Goal: Book appointment/travel/reservation

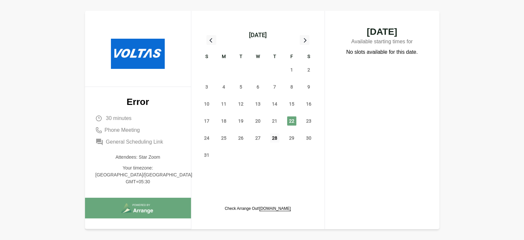
click at [277, 139] on span "28" at bounding box center [274, 138] width 9 height 9
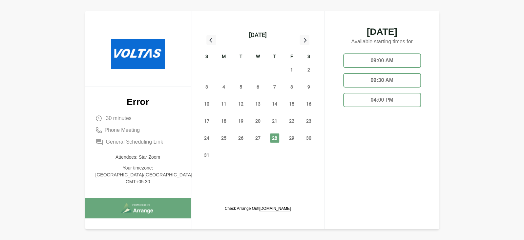
click at [130, 102] on p "Error" at bounding box center [138, 102] width 85 height 9
click at [260, 140] on span "27" at bounding box center [257, 138] width 9 height 9
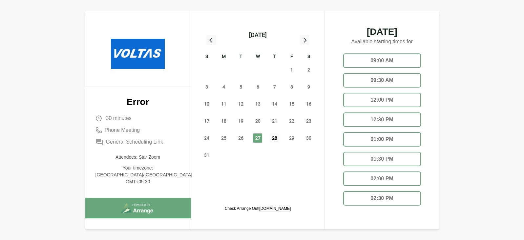
click at [276, 141] on span "28" at bounding box center [274, 138] width 9 height 9
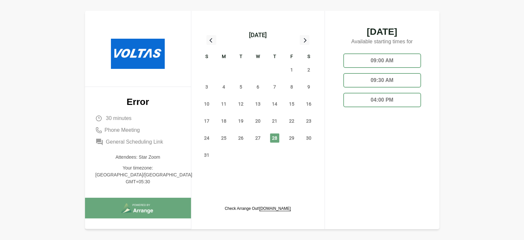
click at [384, 58] on div "09:00 AM" at bounding box center [382, 61] width 78 height 14
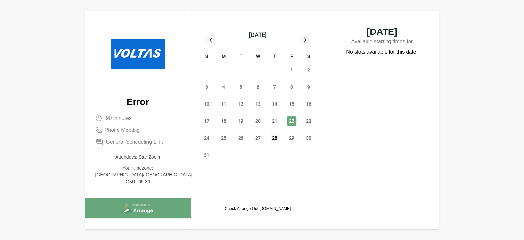
click at [276, 137] on span "28" at bounding box center [274, 138] width 9 height 9
click at [268, 188] on div "August 2025 S M T W T F S 27 28 29 30 31 1 2 3 4 5 6 7 8 9 10 11 12 13 14 15 16…" at bounding box center [258, 120] width 123 height 219
click at [277, 140] on span "28" at bounding box center [274, 138] width 9 height 9
click at [272, 142] on span "28" at bounding box center [274, 138] width 9 height 9
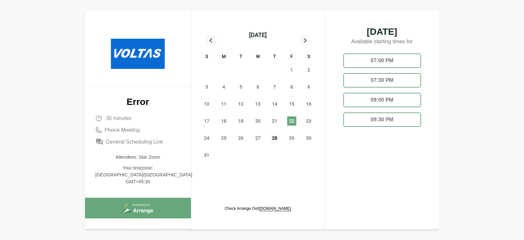
click at [275, 134] on span "28" at bounding box center [274, 138] width 9 height 9
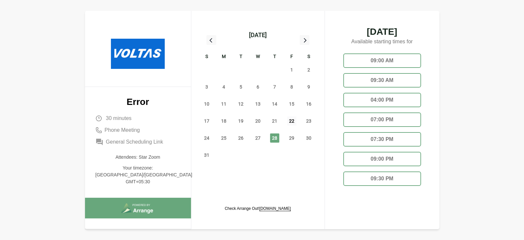
click at [290, 124] on span "22" at bounding box center [291, 121] width 9 height 9
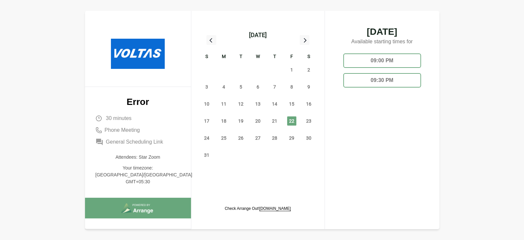
click at [362, 77] on div "09:30 PM" at bounding box center [382, 80] width 78 height 14
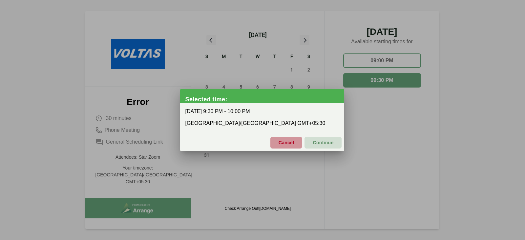
click at [291, 138] on span "Cancel" at bounding box center [286, 143] width 16 height 14
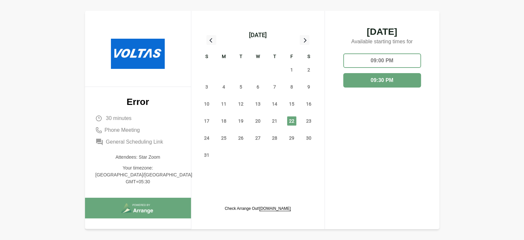
click at [368, 52] on div "09:00 PM 09:30 PM" at bounding box center [382, 132] width 88 height 168
click at [368, 56] on div "09:00 PM" at bounding box center [382, 61] width 78 height 14
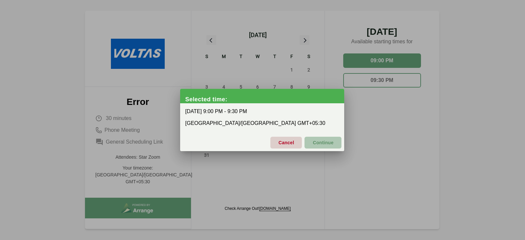
click at [331, 142] on span "Continue" at bounding box center [323, 143] width 21 height 14
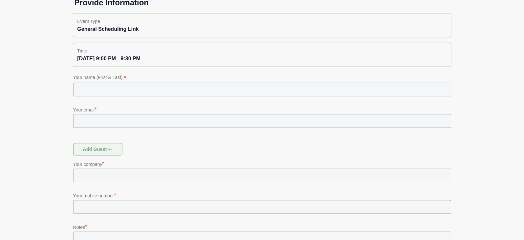
scroll to position [56, 0]
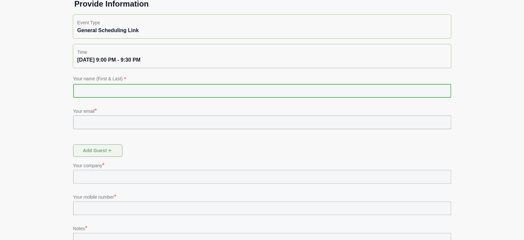
click at [184, 91] on input "text" at bounding box center [262, 91] width 378 height 14
type input "***"
click at [162, 127] on input "text" at bounding box center [262, 123] width 378 height 14
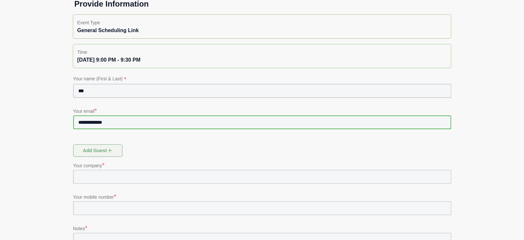
type input "**********"
click at [139, 178] on input "text" at bounding box center [262, 177] width 378 height 14
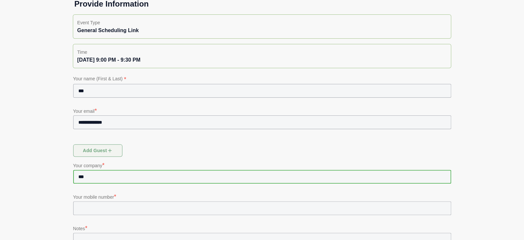
type input "***"
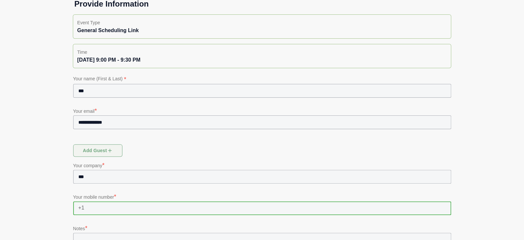
click at [146, 202] on input "text" at bounding box center [267, 209] width 367 height 14
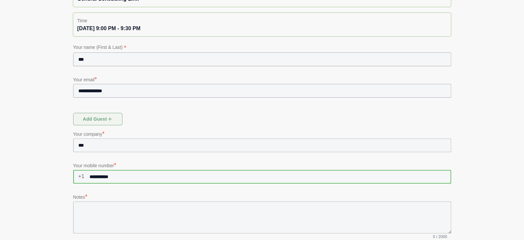
scroll to position [88, 0]
type input "**********"
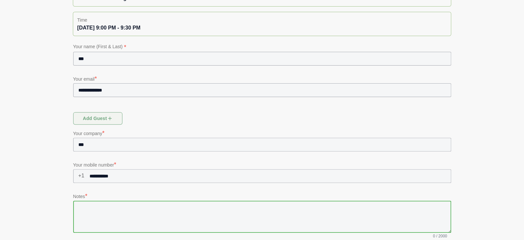
click at [129, 213] on textarea at bounding box center [262, 217] width 378 height 32
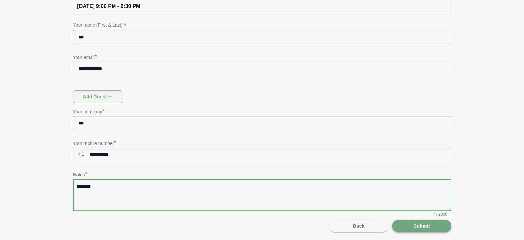
type textarea "*******"
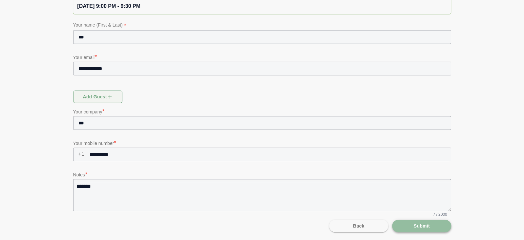
click at [415, 226] on span "Submit" at bounding box center [421, 226] width 16 height 12
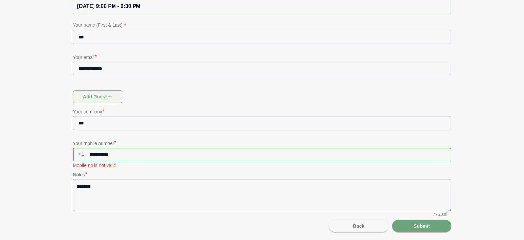
click at [123, 153] on input "**********" at bounding box center [267, 155] width 367 height 14
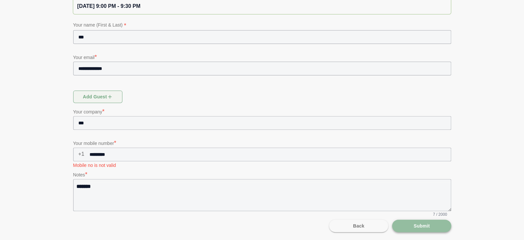
click at [417, 221] on span "Submit" at bounding box center [421, 226] width 16 height 12
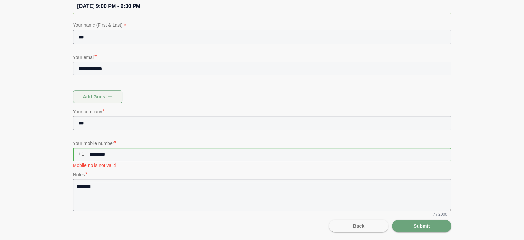
click at [126, 152] on input "*********" at bounding box center [267, 155] width 367 height 14
type input "*"
type input "**********"
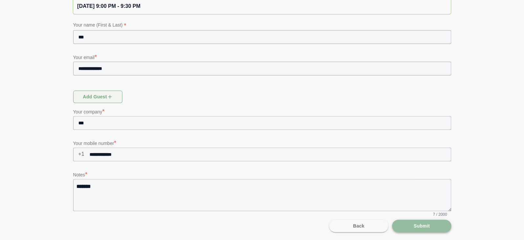
click at [408, 222] on button "Submit" at bounding box center [421, 226] width 59 height 12
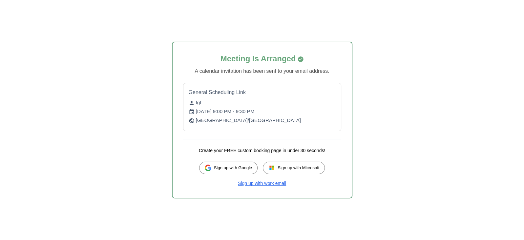
drag, startPoint x: 197, startPoint y: 112, endPoint x: 287, endPoint y: 109, distance: 90.7
click at [287, 109] on p "Fri, 22 Aug, 2025, 9:00 PM - 9:30 PM" at bounding box center [262, 112] width 147 height 8
drag, startPoint x: 197, startPoint y: 110, endPoint x: 282, endPoint y: 106, distance: 85.4
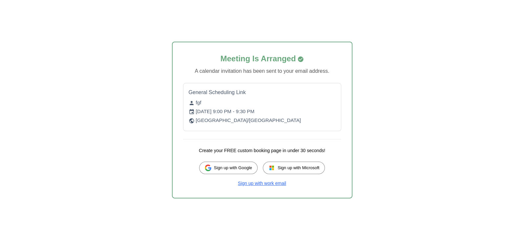
click at [282, 106] on div "General Scheduling Link fgf Fri, 22 Aug, 2025, 9:00 PM - 9:30 PM Asia/Calcutta" at bounding box center [262, 107] width 158 height 48
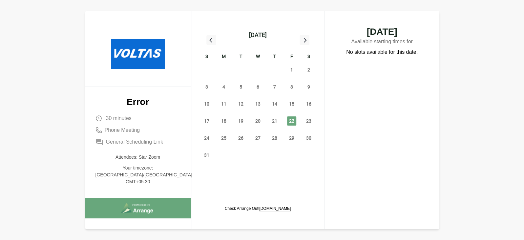
click at [264, 17] on div "[DATE] S M T W T F S 27 28 29 30 31 1 2 3 4 5 6 7 8 9 10 11 12 13 14 15 16 17 1…" at bounding box center [258, 88] width 123 height 155
click at [292, 122] on span "22" at bounding box center [291, 121] width 9 height 9
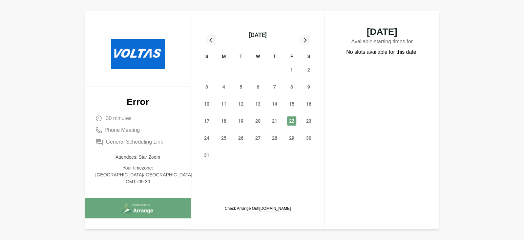
click at [292, 122] on span "22" at bounding box center [291, 121] width 9 height 9
click at [352, 49] on p "No slots available for this date." at bounding box center [382, 52] width 72 height 8
drag, startPoint x: 346, startPoint y: 53, endPoint x: 421, endPoint y: 48, distance: 75.0
click at [421, 48] on div "No slots available for this date." at bounding box center [382, 132] width 88 height 168
click at [399, 80] on div "No slots available for this date." at bounding box center [382, 132] width 88 height 168
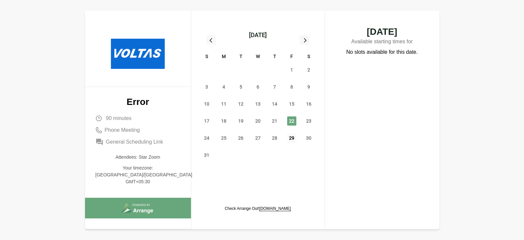
click at [293, 139] on span "29" at bounding box center [291, 138] width 9 height 9
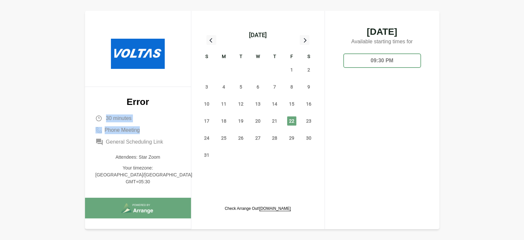
drag, startPoint x: 105, startPoint y: 118, endPoint x: 147, endPoint y: 119, distance: 42.4
click at [147, 119] on div "30 minutes Phone Meeting General Scheduling Link" at bounding box center [138, 131] width 85 height 32
drag, startPoint x: 390, startPoint y: 96, endPoint x: 397, endPoint y: 60, distance: 36.5
click at [397, 60] on div "09:30 PM" at bounding box center [382, 132] width 88 height 168
click at [390, 89] on div "09:30 PM" at bounding box center [382, 132] width 88 height 168
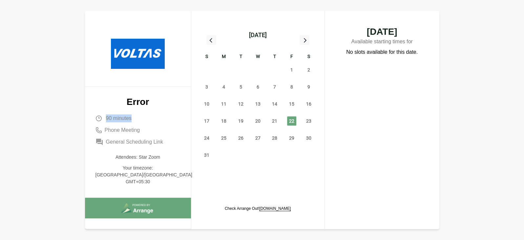
drag, startPoint x: 105, startPoint y: 121, endPoint x: 137, endPoint y: 117, distance: 31.5
click at [137, 117] on div "90 minutes Phone Meeting General Scheduling Link" at bounding box center [138, 131] width 85 height 32
